Goal: Information Seeking & Learning: Check status

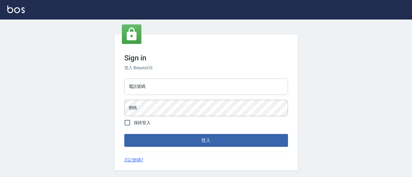
click at [169, 82] on input "電話號碼" at bounding box center [206, 86] width 164 height 16
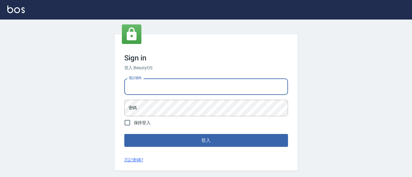
type input "7320483"
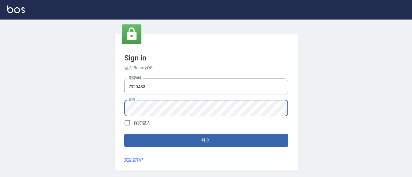
click at [124, 134] on button "登入" at bounding box center [206, 140] width 164 height 13
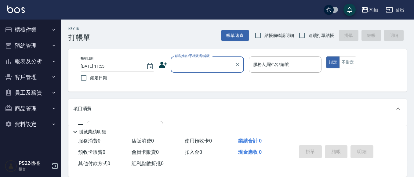
click at [17, 67] on button "報表及分析" at bounding box center [30, 61] width 56 height 16
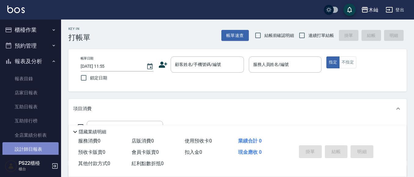
click at [36, 147] on link "設計師日報表" at bounding box center [30, 149] width 56 height 14
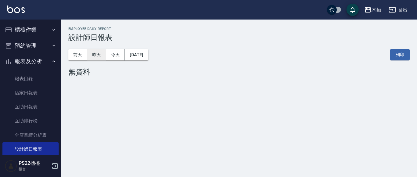
click at [99, 55] on button "昨天" at bounding box center [96, 54] width 19 height 11
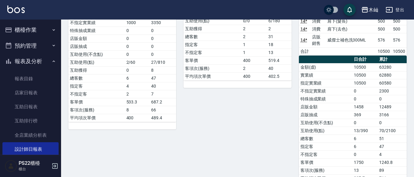
scroll to position [31, 0]
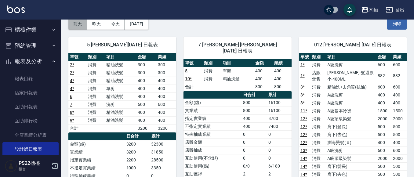
click at [81, 25] on button "前天" at bounding box center [77, 23] width 19 height 11
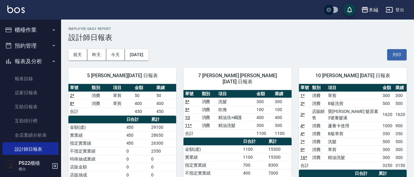
click at [16, 32] on button "櫃檯作業" at bounding box center [30, 30] width 56 height 16
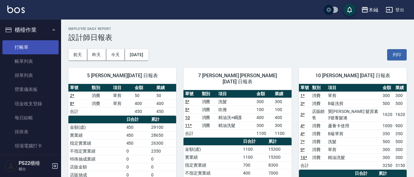
click at [19, 47] on link "打帳單" at bounding box center [30, 47] width 56 height 14
